Goal: Navigation & Orientation: Find specific page/section

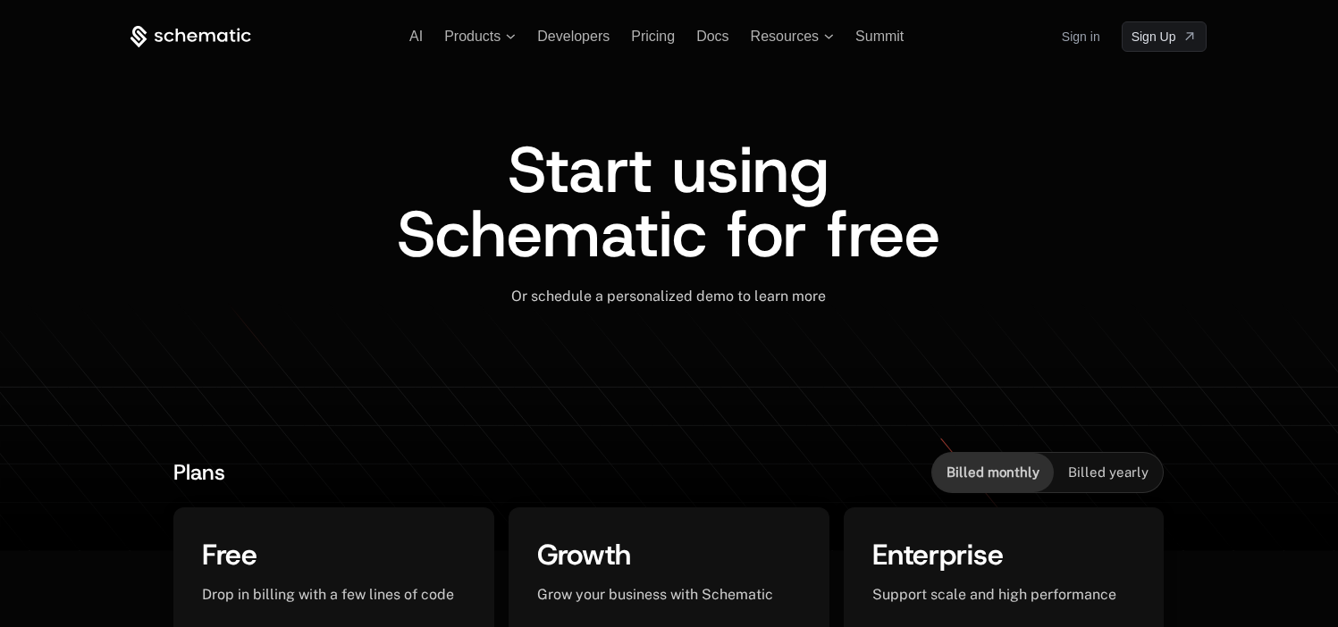
click at [1093, 26] on link "Sign in" at bounding box center [1081, 36] width 38 height 29
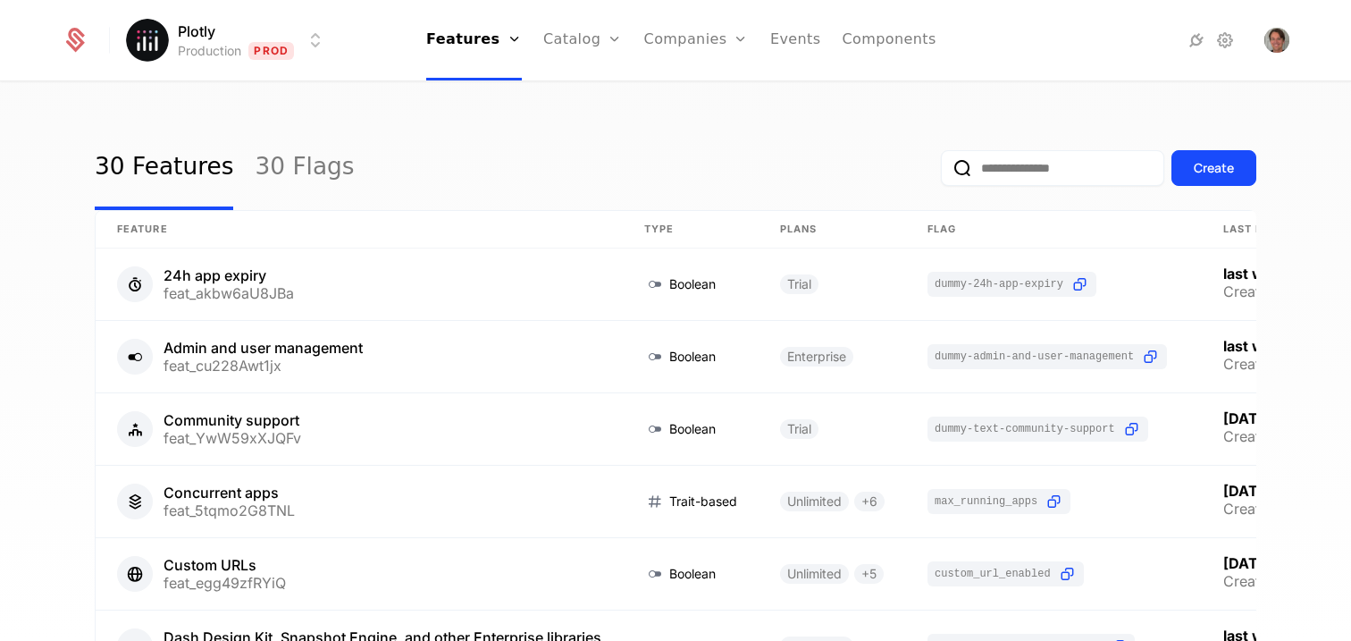
click at [609, 133] on div "30 Features 30 Flags Create" at bounding box center [676, 168] width 1162 height 84
click at [600, 52] on link "Catalog" at bounding box center [583, 40] width 80 height 80
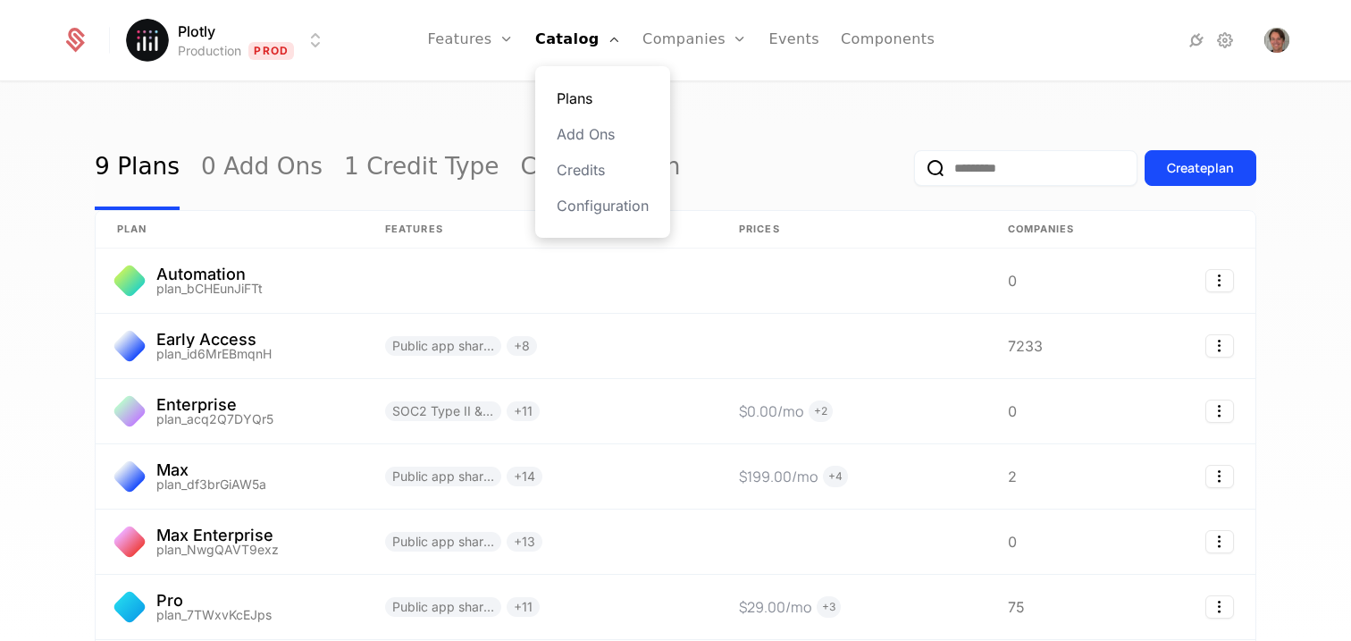
click at [604, 97] on link "Plans" at bounding box center [603, 98] width 92 height 21
click at [779, 113] on div "9 Plans 0 Add Ons 1 Credit Type Configuration Create plan plan Features Prices …" at bounding box center [675, 367] width 1351 height 568
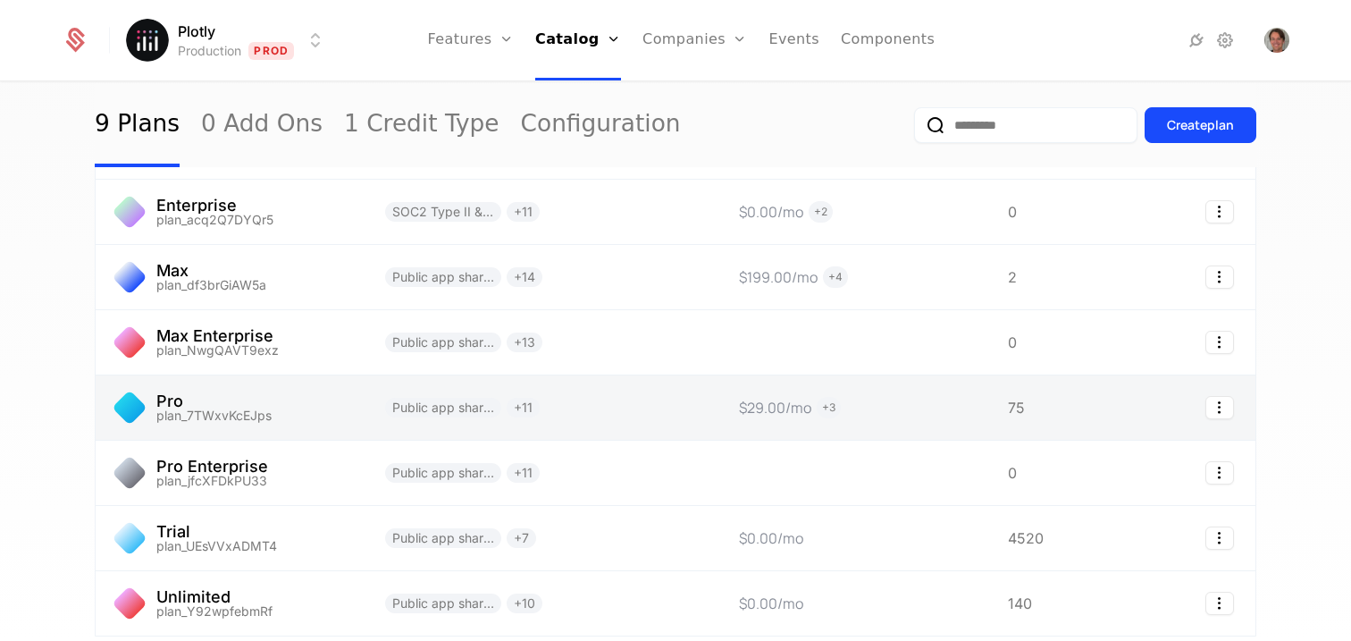
scroll to position [206, 0]
